Goal: Task Accomplishment & Management: Complete application form

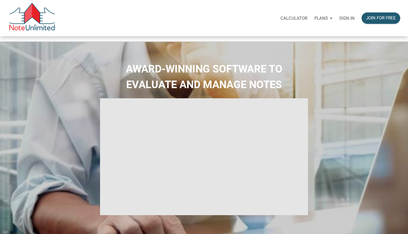
click at [349, 18] on p "Sign in" at bounding box center [347, 18] width 15 height 5
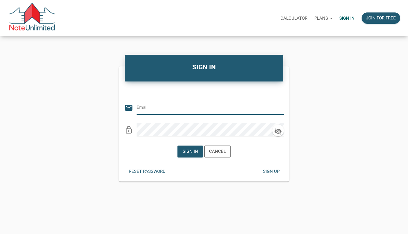
type input "[EMAIL_ADDRESS][DOMAIN_NAME]"
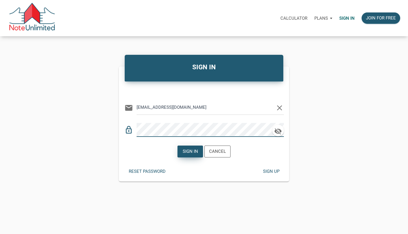
click at [188, 150] on div "Sign in" at bounding box center [190, 151] width 15 height 7
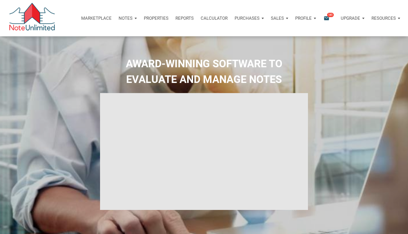
type input "Introduction to new features"
select select
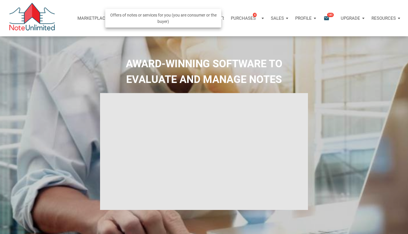
click at [278, 56] on h2 "AWARD-WINNING SOFTWARE TO EVALUATE AND MANAGE NOTES" at bounding box center [204, 71] width 400 height 31
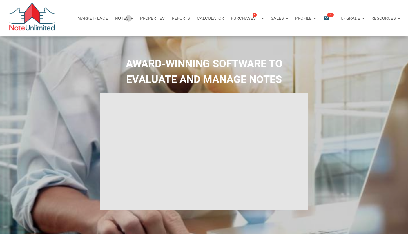
click at [127, 18] on p "Notes" at bounding box center [122, 18] width 14 height 5
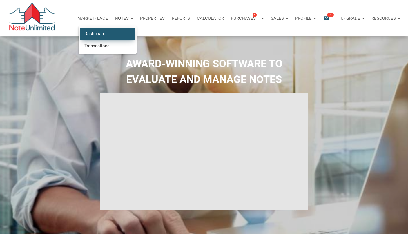
click at [104, 33] on link "Dashboard" at bounding box center [107, 34] width 55 height 12
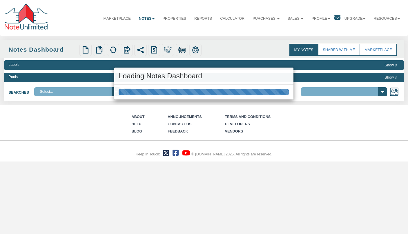
select select "316"
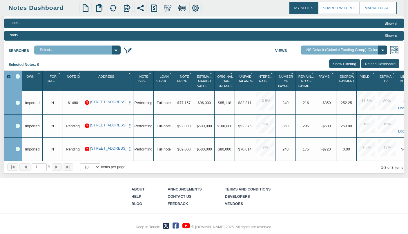
scroll to position [43, 0]
drag, startPoint x: 124, startPoint y: 142, endPoint x: 141, endPoint y: 199, distance: 59.4
click at [141, 199] on div "Menu Marketplace Notes Dashboard Transactions Properties Reports Calculator 4 4" at bounding box center [204, 96] width 408 height 276
click at [177, 52] on div "Searches Select... Views Default View NS Default (Colonial Funding Group) (Colo…" at bounding box center [204, 49] width 400 height 11
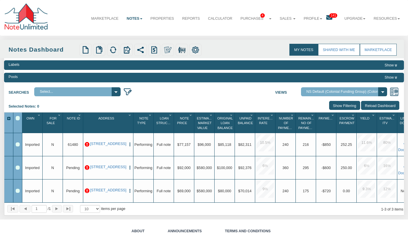
scroll to position [0, 0]
click at [139, 19] on link "Notes" at bounding box center [135, 19] width 24 height 14
click at [118, 39] on link "Transactions" at bounding box center [122, 37] width 47 height 7
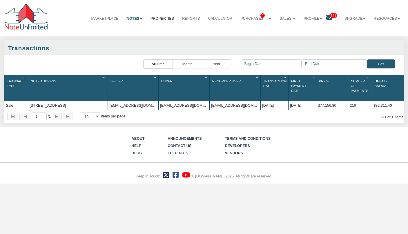
click at [162, 20] on link "Properties" at bounding box center [163, 19] width 32 height 14
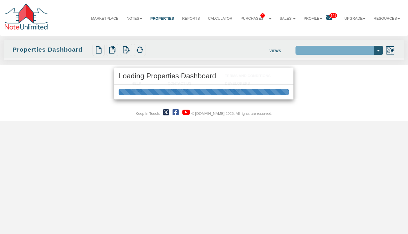
select select "138"
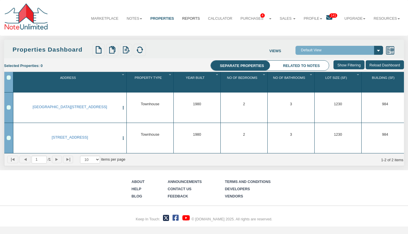
click at [190, 18] on link "Reports" at bounding box center [191, 19] width 26 height 14
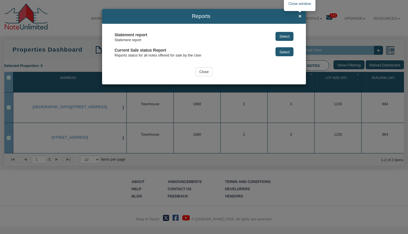
click at [300, 16] on span "×" at bounding box center [300, 16] width 3 height 6
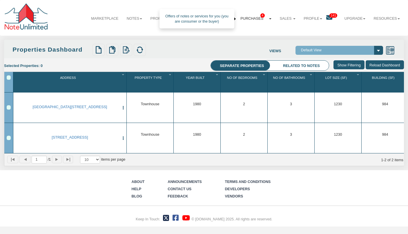
click at [256, 19] on link "Purchases 4" at bounding box center [256, 19] width 39 height 14
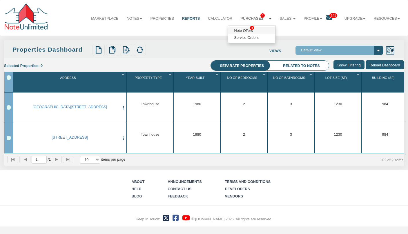
click at [244, 30] on link "Note Offers 4" at bounding box center [251, 30] width 47 height 7
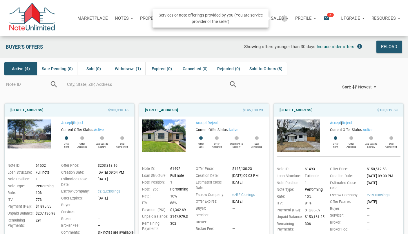
click at [283, 18] on div "Sales" at bounding box center [280, 18] width 24 height 17
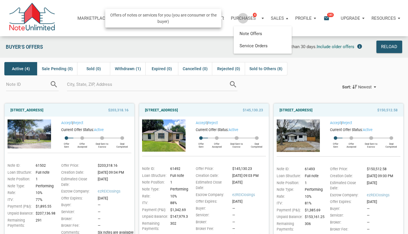
click at [242, 18] on p "Purchases" at bounding box center [243, 18] width 25 height 5
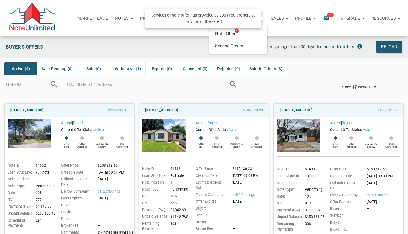
click at [281, 16] on p "Sales" at bounding box center [277, 18] width 13 height 5
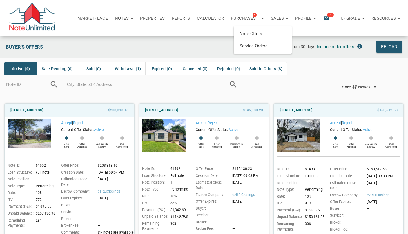
click at [305, 17] on p "Profile" at bounding box center [304, 18] width 17 height 5
click at [354, 17] on p "Upgrade" at bounding box center [350, 18] width 19 height 5
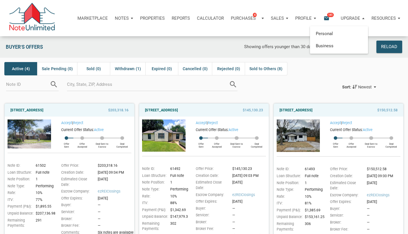
click at [375, 17] on p "Resources" at bounding box center [384, 18] width 24 height 5
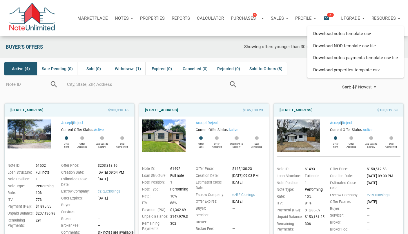
click at [127, 19] on div "Notes" at bounding box center [123, 18] width 25 height 17
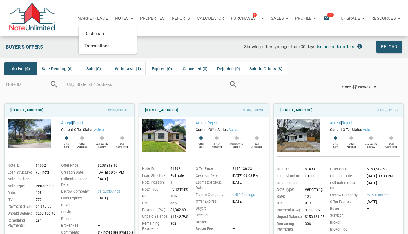
click at [146, 18] on p "Properties" at bounding box center [152, 18] width 25 height 5
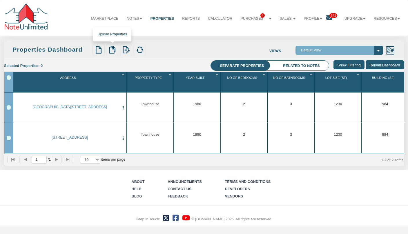
click at [113, 50] on img at bounding box center [113, 50] width 8 height 8
click at [127, 74] on link "Upload Results" at bounding box center [124, 75] width 34 height 6
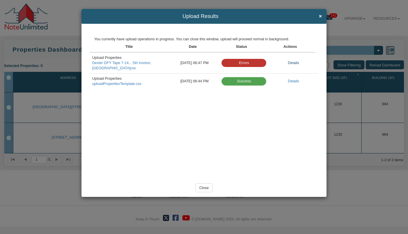
click at [293, 61] on link "Details" at bounding box center [293, 63] width 11 height 4
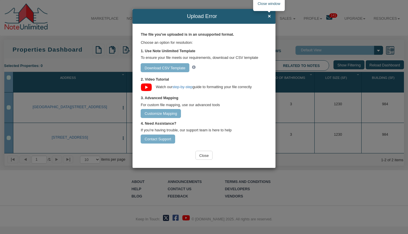
click at [268, 17] on span "×" at bounding box center [269, 16] width 3 height 6
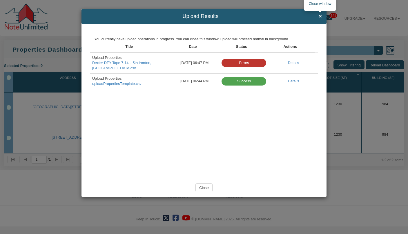
click at [320, 16] on span "×" at bounding box center [320, 16] width 3 height 6
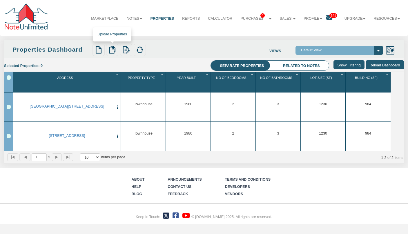
click at [112, 50] on img at bounding box center [113, 50] width 8 height 8
click at [135, 19] on link "Notes" at bounding box center [135, 19] width 24 height 14
click at [120, 29] on link "Dashboard" at bounding box center [122, 30] width 47 height 7
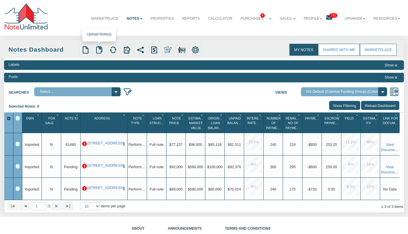
click at [99, 51] on img at bounding box center [100, 50] width 8 height 8
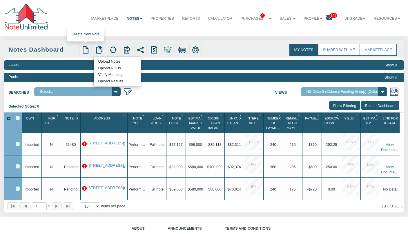
click at [86, 48] on img at bounding box center [86, 50] width 8 height 8
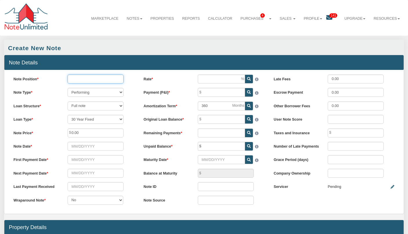
click at [98, 80] on input "Note Position" at bounding box center [96, 79] width 56 height 9
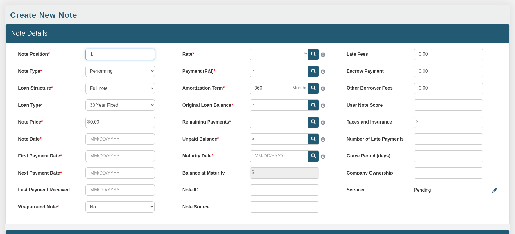
scroll to position [46, 0]
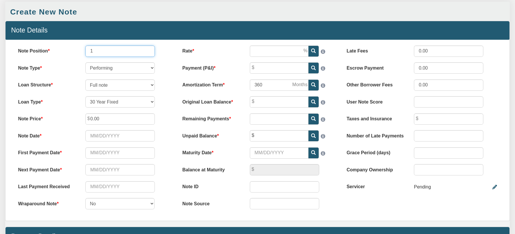
type input "1"
click at [110, 119] on input "0.00" at bounding box center [119, 118] width 69 height 11
type input "0"
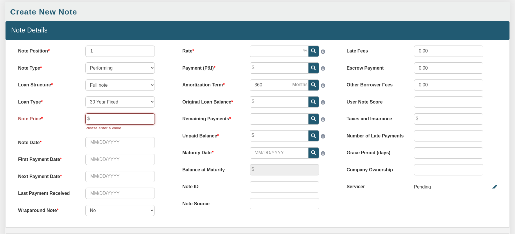
type input "."
click at [129, 130] on div "Please enter a value" at bounding box center [119, 128] width 69 height 7
click at [124, 118] on input "text" at bounding box center [119, 118] width 69 height 11
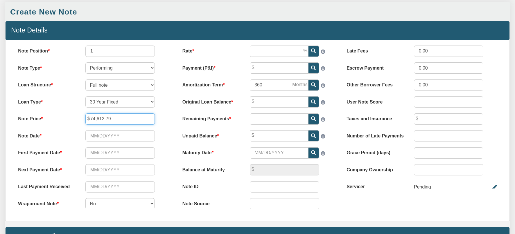
type input "74,612.79"
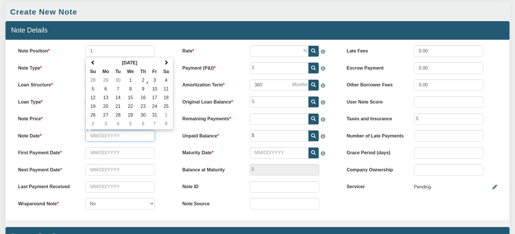
click at [118, 141] on input "Note Date" at bounding box center [119, 135] width 69 height 11
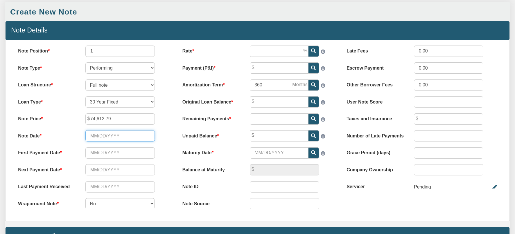
click at [116, 136] on input "Note Date" at bounding box center [119, 135] width 69 height 11
click at [62, 115] on label "Note Price" at bounding box center [45, 117] width 67 height 9
click at [120, 134] on input "Note Date" at bounding box center [119, 135] width 69 height 11
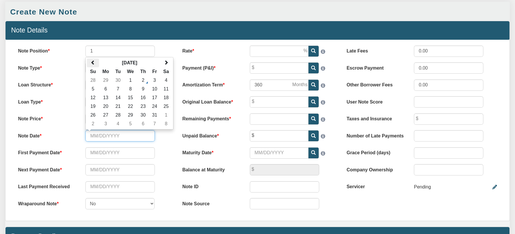
click at [93, 64] on span at bounding box center [93, 62] width 5 height 5
click at [133, 62] on th "June 2025" at bounding box center [129, 63] width 61 height 9
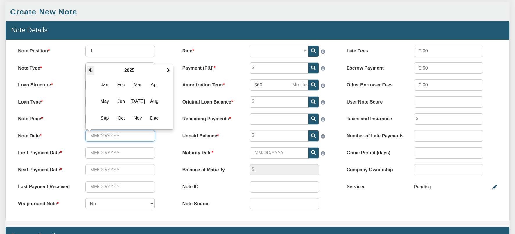
click at [91, 70] on span at bounding box center [90, 70] width 5 height 5
click at [156, 104] on span "Aug" at bounding box center [154, 102] width 16 height 16
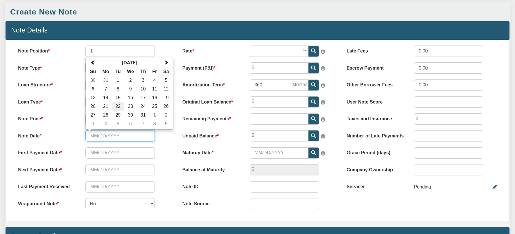
click at [118, 106] on td "22" at bounding box center [117, 106] width 11 height 9
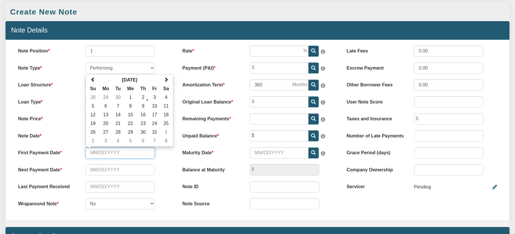
click at [125, 154] on input "text" at bounding box center [119, 152] width 69 height 11
click at [83, 157] on div "October 2025 Su Mo Tu We Th Fr Sa 28 29 30 1 2 3 4 5 6 7 8 9 10 11 12 13 14 15 …" at bounding box center [120, 152] width 81 height 11
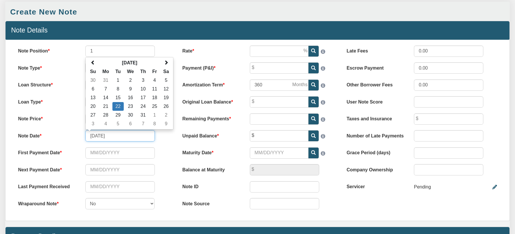
click at [109, 136] on input "08/22/2023" at bounding box center [119, 135] width 69 height 11
click at [137, 64] on th "August 2023" at bounding box center [129, 63] width 61 height 9
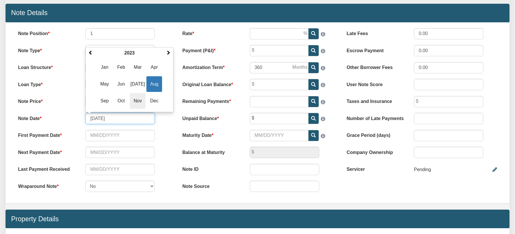
scroll to position [66, 0]
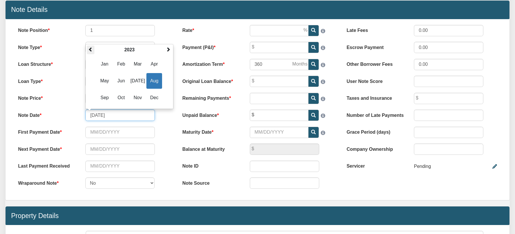
click at [92, 50] on span at bounding box center [90, 49] width 5 height 5
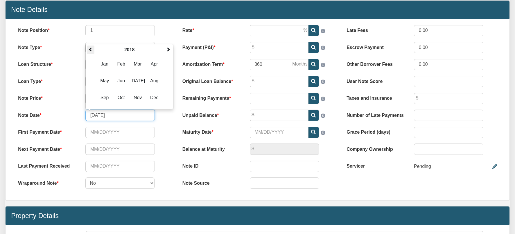
click at [92, 50] on span at bounding box center [90, 49] width 5 height 5
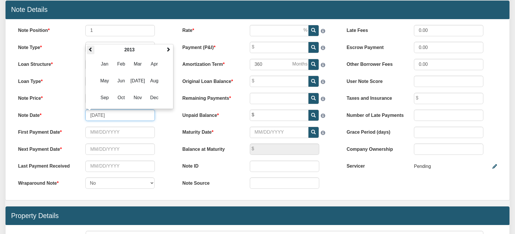
click at [92, 50] on span at bounding box center [90, 49] width 5 height 5
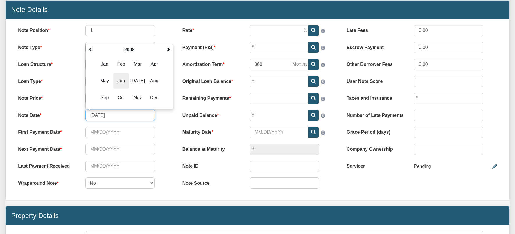
click at [120, 81] on span "Jun" at bounding box center [121, 81] width 16 height 16
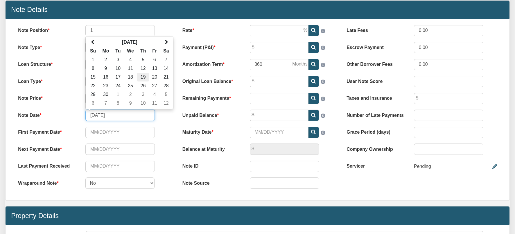
click at [143, 77] on td "19" at bounding box center [143, 77] width 12 height 9
type input "06/19/2008"
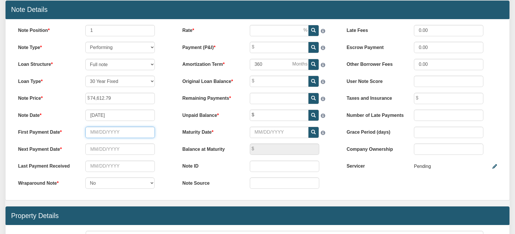
click at [118, 132] on input "text" at bounding box center [119, 132] width 69 height 11
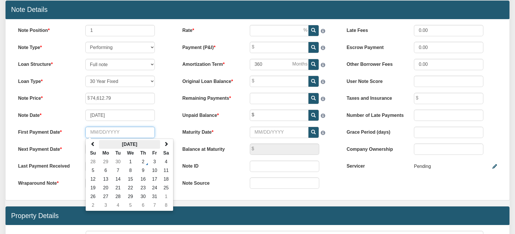
click at [134, 145] on th "October 2025" at bounding box center [129, 144] width 61 height 9
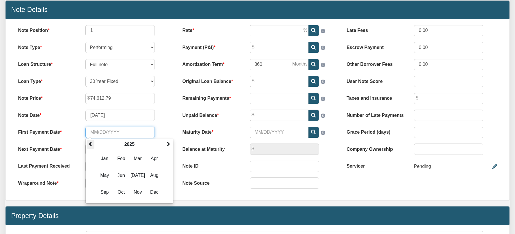
click at [91, 143] on span at bounding box center [90, 144] width 5 height 5
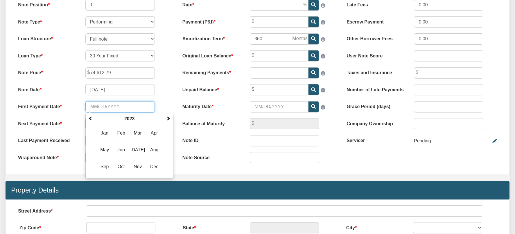
scroll to position [98, 0]
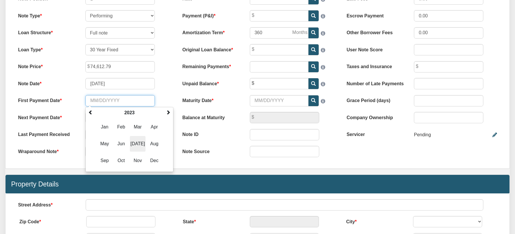
click at [136, 144] on span "Jul" at bounding box center [138, 144] width 16 height 16
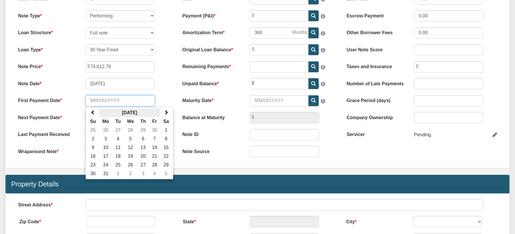
click at [136, 113] on th "July 2023" at bounding box center [129, 113] width 61 height 9
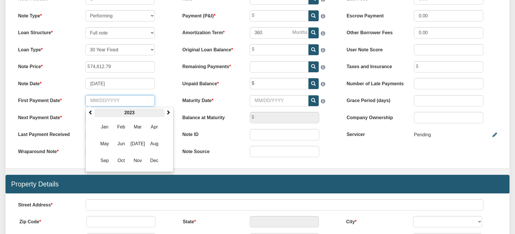
click at [136, 113] on th "2023" at bounding box center [129, 113] width 70 height 9
click at [90, 112] on span at bounding box center [90, 112] width 5 height 5
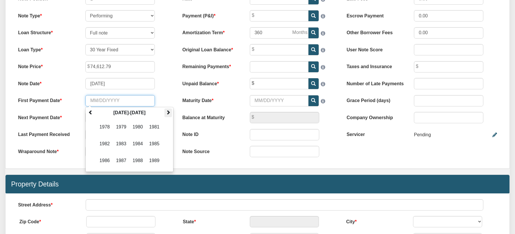
click at [167, 113] on span at bounding box center [168, 112] width 5 height 5
click at [140, 158] on span "2008" at bounding box center [138, 161] width 16 height 16
click at [139, 145] on span "Jul" at bounding box center [138, 144] width 16 height 16
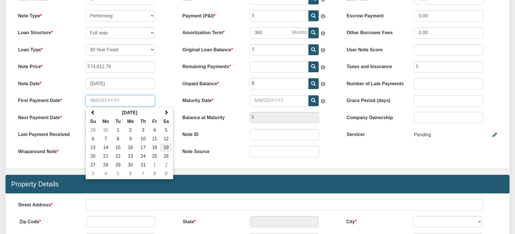
click at [165, 149] on td "19" at bounding box center [166, 147] width 12 height 9
type input "07/19/2008"
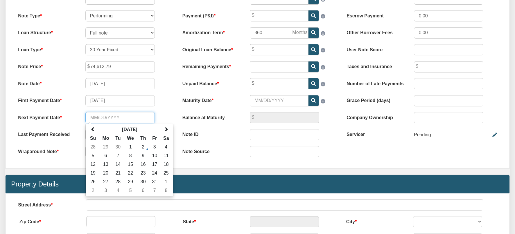
click at [117, 119] on input "text" at bounding box center [119, 117] width 69 height 11
click at [138, 131] on th "October 2025" at bounding box center [129, 129] width 61 height 9
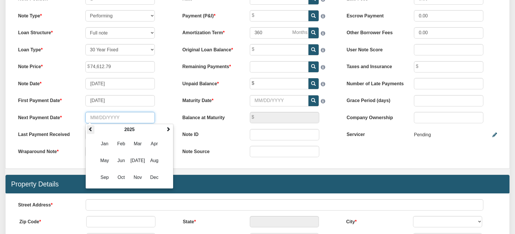
click at [91, 127] on span at bounding box center [90, 129] width 5 height 5
click at [105, 158] on span "May" at bounding box center [105, 161] width 16 height 16
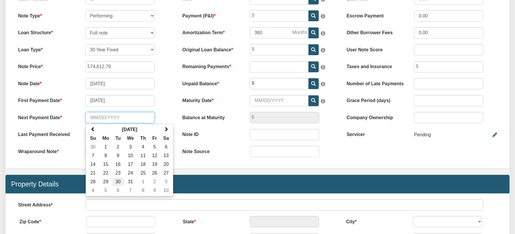
click at [115, 181] on td "30" at bounding box center [117, 182] width 11 height 9
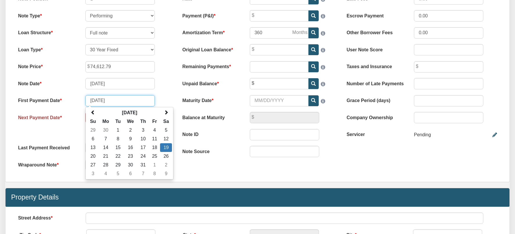
click at [99, 102] on input "07/19/2008" at bounding box center [119, 100] width 69 height 11
click at [73, 117] on label "Next Payment Date" at bounding box center [45, 116] width 67 height 9
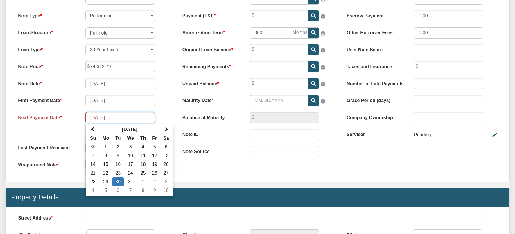
click at [103, 118] on input "05/30/2023" at bounding box center [119, 117] width 69 height 11
click at [154, 164] on td "19" at bounding box center [154, 164] width 11 height 9
type input "05/19/2023"
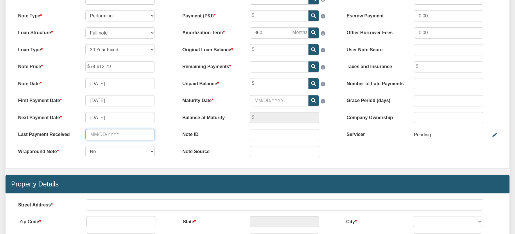
click at [137, 136] on input "text" at bounding box center [119, 134] width 69 height 11
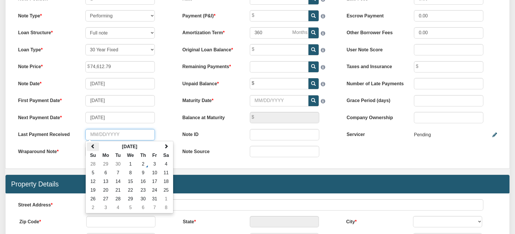
click at [89, 146] on th at bounding box center [93, 147] width 12 height 9
click at [143, 181] on td "18" at bounding box center [143, 181] width 12 height 9
type input "09/18/2025"
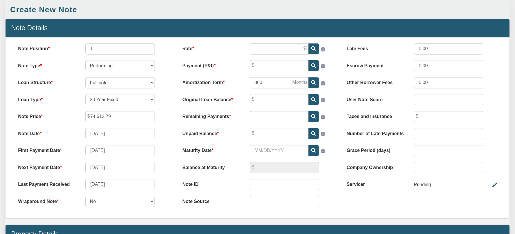
scroll to position [48, 0]
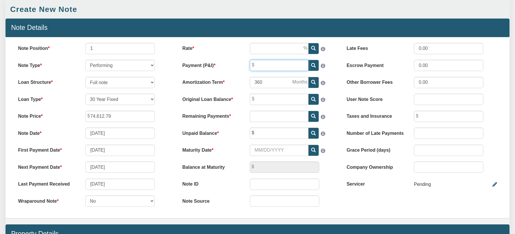
click at [298, 65] on input "Payment (P&I)" at bounding box center [279, 65] width 59 height 11
type input "451.54"
click at [289, 99] on input "Original Loan Balance" at bounding box center [279, 99] width 59 height 11
type input "88,534.86"
click at [279, 52] on input "Rate" at bounding box center [279, 48] width 59 height 11
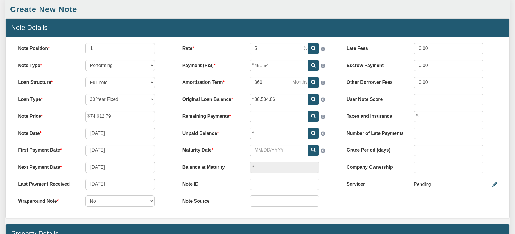
type input "5.00"
click at [261, 118] on input "text" at bounding box center [279, 116] width 59 height 11
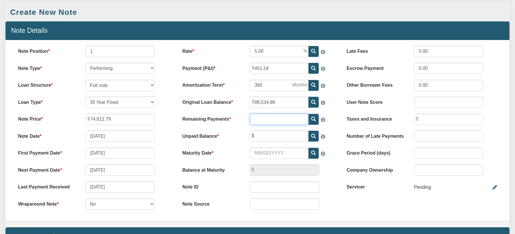
scroll to position [46, 0]
type input "0.00"
click at [312, 120] on icon at bounding box center [313, 119] width 5 height 5
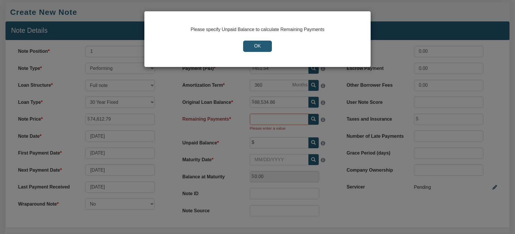
click at [257, 43] on input "OK" at bounding box center [257, 46] width 29 height 11
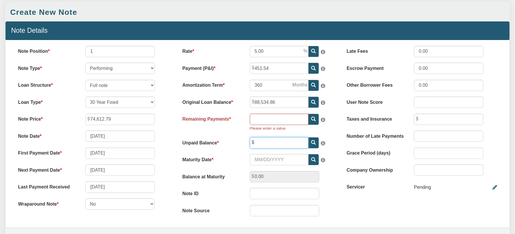
click at [298, 143] on input "text" at bounding box center [279, 142] width 59 height 11
type input "74,612.79"
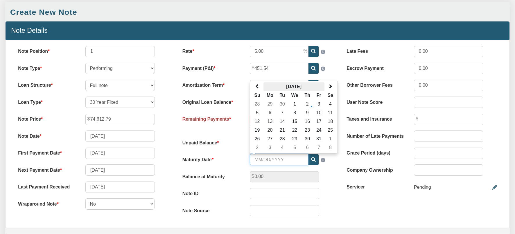
click at [311, 86] on th "October 2025" at bounding box center [293, 86] width 61 height 9
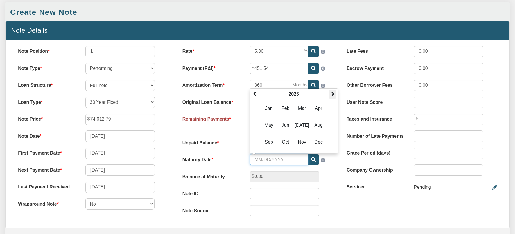
click at [334, 93] on span at bounding box center [332, 94] width 5 height 5
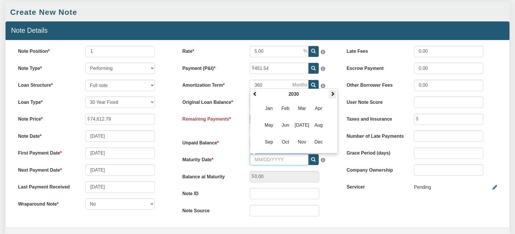
click at [334, 93] on span at bounding box center [332, 94] width 5 height 5
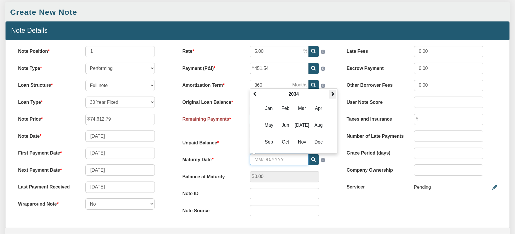
click at [334, 93] on span at bounding box center [332, 94] width 5 height 5
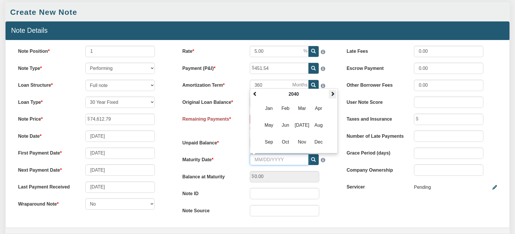
click at [334, 93] on span at bounding box center [332, 94] width 5 height 5
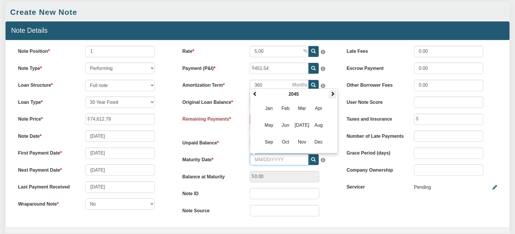
click at [334, 93] on span at bounding box center [332, 94] width 5 height 5
click at [322, 141] on span "Dec" at bounding box center [319, 142] width 16 height 16
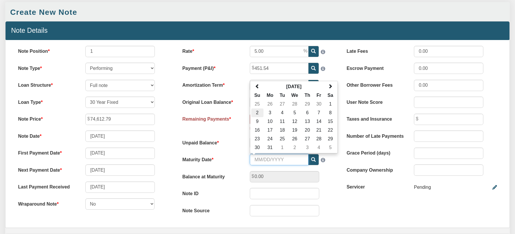
click at [257, 113] on td "2" at bounding box center [257, 113] width 12 height 9
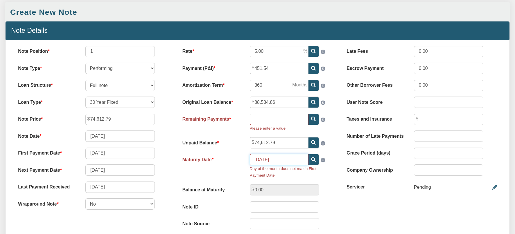
click at [264, 160] on input "12/02/2046" at bounding box center [279, 159] width 59 height 11
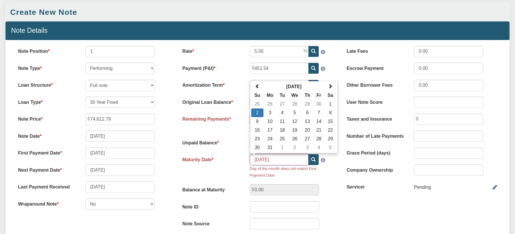
click at [266, 156] on input "12/02/2046" at bounding box center [279, 159] width 59 height 11
click at [264, 160] on input "12/02/2046" at bounding box center [279, 159] width 59 height 11
click at [265, 158] on input "12/03/2046" at bounding box center [279, 159] width 59 height 11
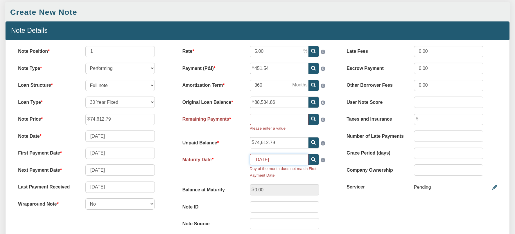
click at [286, 163] on input "12/09/2046" at bounding box center [279, 159] width 59 height 11
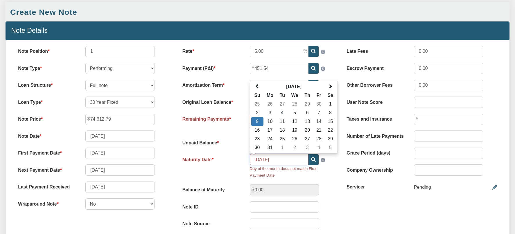
click at [286, 161] on input "12/09/2046" at bounding box center [279, 159] width 59 height 11
click at [265, 160] on input "12/09/2046" at bounding box center [279, 159] width 59 height 11
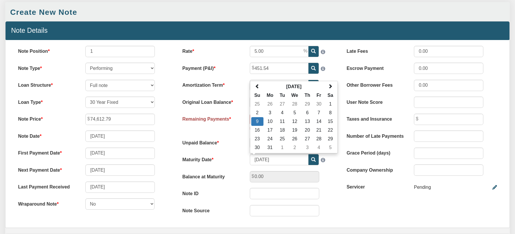
click at [242, 163] on div "Maturity Date 12/19/2046 December 2046 Su Mo Tu We Th Fr Sa 25 26 27 28 29 30 1…" at bounding box center [257, 159] width 162 height 11
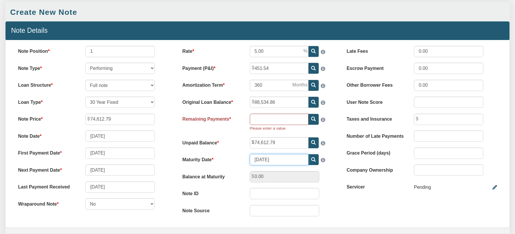
click at [259, 159] on input "12/19/2046" at bounding box center [279, 159] width 59 height 11
click at [259, 160] on input "07/19/2046" at bounding box center [279, 159] width 59 height 11
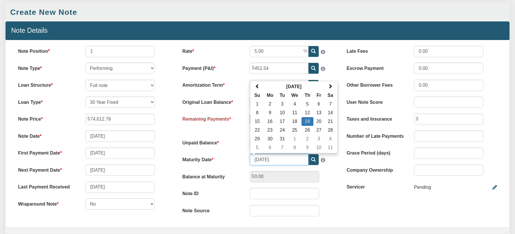
type input "12/19/2046"
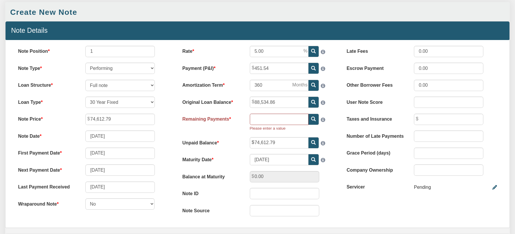
click at [314, 119] on icon at bounding box center [313, 119] width 5 height 5
type input "281"
type input "229.78"
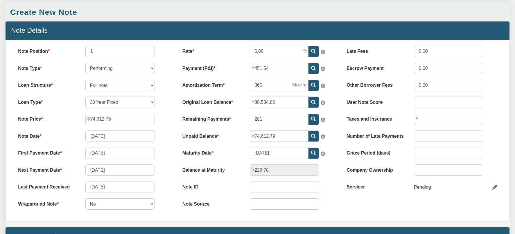
click at [238, 178] on div "Rate 5.00 Payment (P&I) 451.54 Amortization Term 360 281" at bounding box center [257, 131] width 164 height 170
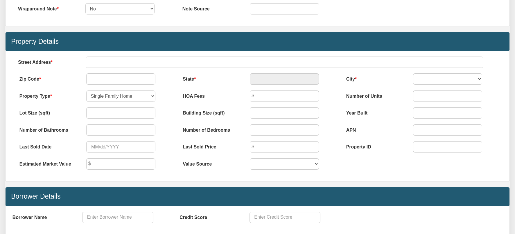
scroll to position [251, 0]
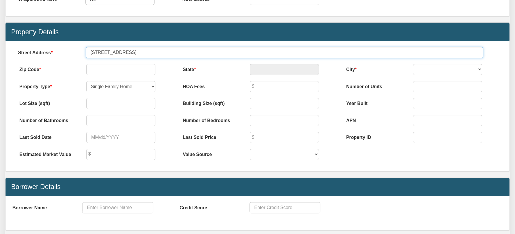
type input "1401 South 5th Street"
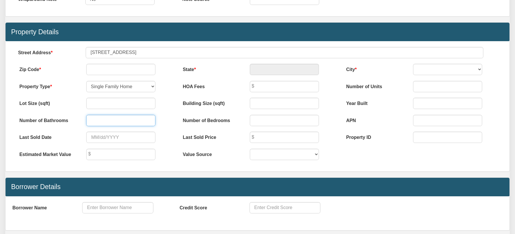
click at [102, 123] on input "text" at bounding box center [120, 120] width 69 height 11
click at [104, 68] on input "text" at bounding box center [120, 69] width 69 height 11
paste input "45638"
type input "45638"
click at [281, 69] on div "Menu Marketplace Notes Dashboard Transactions Properties Reports Calculator 4 4" at bounding box center [257, 45] width 515 height 592
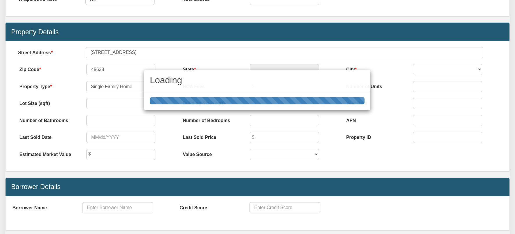
click at [408, 71] on div "Loading" at bounding box center [257, 117] width 515 height 234
click at [406, 75] on div "Loading" at bounding box center [257, 117] width 515 height 234
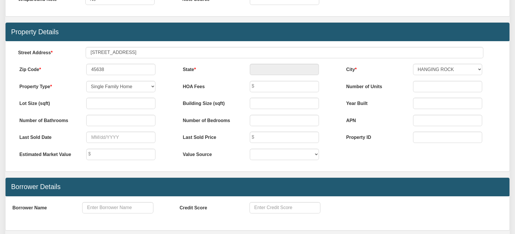
type input "OH"
select select "string:IRONTON"
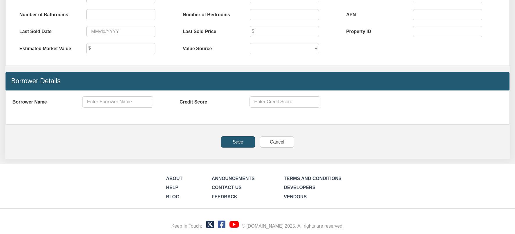
scroll to position [356, 0]
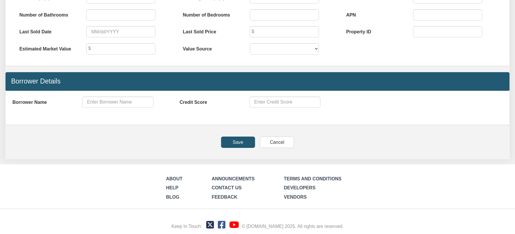
click at [244, 139] on input "Save" at bounding box center [238, 142] width 34 height 11
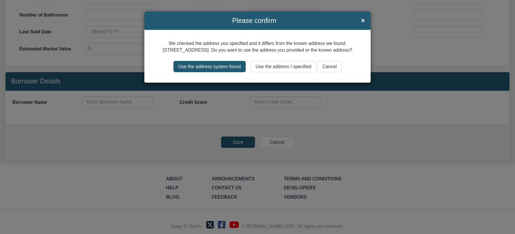
click at [205, 72] on input "Use the address system found" at bounding box center [209, 66] width 72 height 11
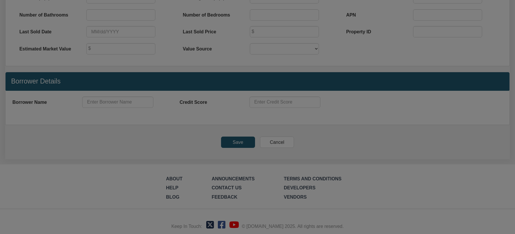
type input "1401 S 5TH ST"
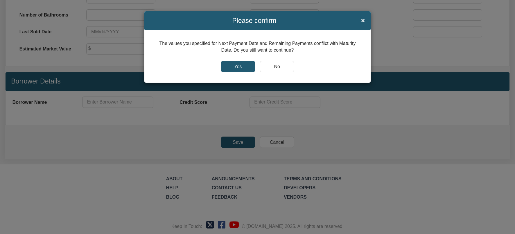
click at [239, 69] on input "Yes" at bounding box center [238, 66] width 34 height 11
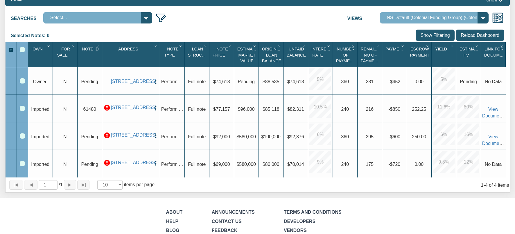
scroll to position [98, 0]
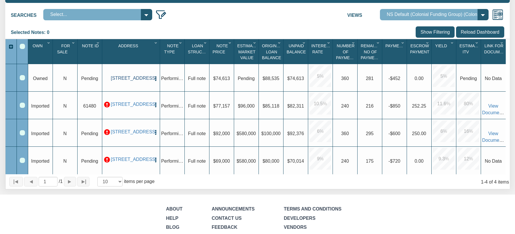
click at [127, 80] on link "1401 S 5TH ST, IRONTON, OH, 45638" at bounding box center [131, 78] width 40 height 6
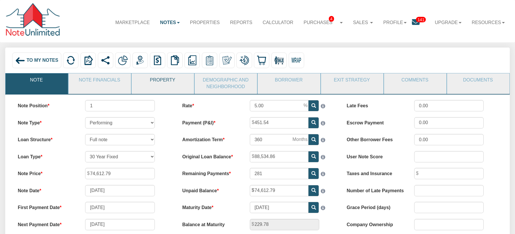
click at [160, 81] on link "Property" at bounding box center [162, 80] width 62 height 15
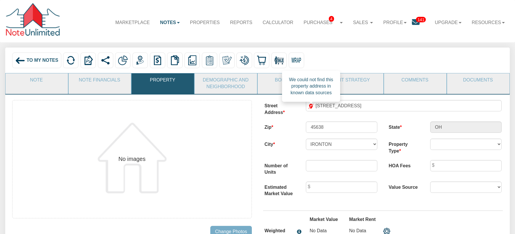
click at [311, 107] on span at bounding box center [310, 106] width 5 height 5
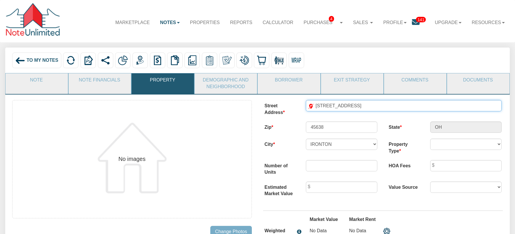
click at [329, 105] on input "1401 S 5TH ST" at bounding box center [404, 105] width 196 height 11
type input "1401 South 5TH ST"
click button "Add New Appraisal" at bounding box center [0, 0] width 0 height 0
click at [337, 107] on input "1401 South 5TH ST" at bounding box center [404, 105] width 196 height 11
click at [214, 84] on link "Demographic and Neighborhood" at bounding box center [225, 83] width 62 height 21
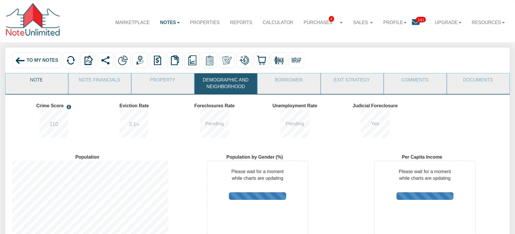
scroll to position [92, 167]
click at [37, 63] on span "To My Notes" at bounding box center [42, 60] width 32 height 5
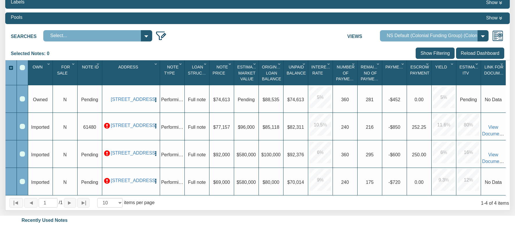
scroll to position [80, 0]
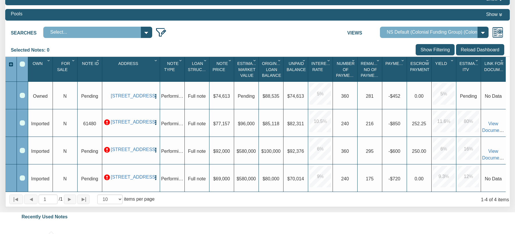
click at [108, 120] on p at bounding box center [107, 123] width 6 height 6
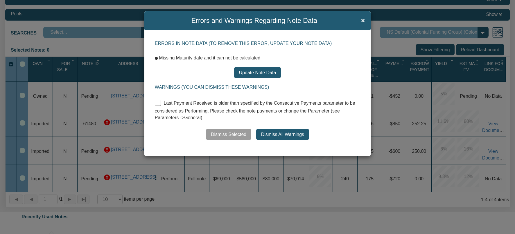
click at [266, 74] on button "Update Note Data" at bounding box center [257, 72] width 47 height 11
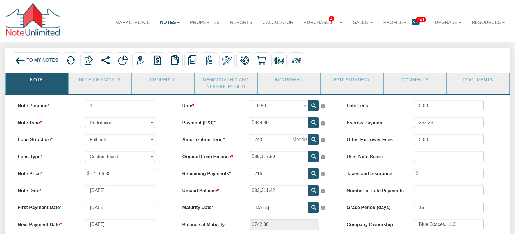
click at [35, 59] on span "To My Notes" at bounding box center [42, 60] width 32 height 5
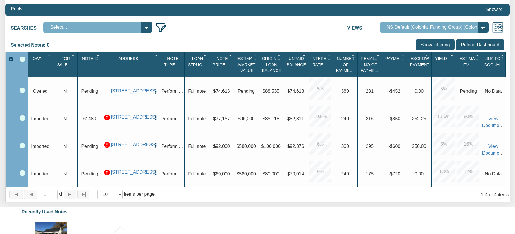
scroll to position [85, 0]
click at [21, 174] on div "Row 4, Row Selection Checkbox" at bounding box center [22, 173] width 5 height 5
click at [21, 147] on div "Row 3, Row Selection Checkbox" at bounding box center [22, 145] width 5 height 5
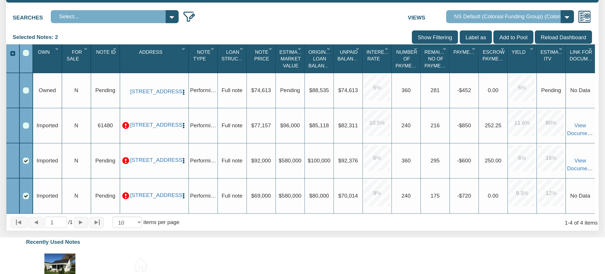
scroll to position [113, 0]
